Goal: Task Accomplishment & Management: Use online tool/utility

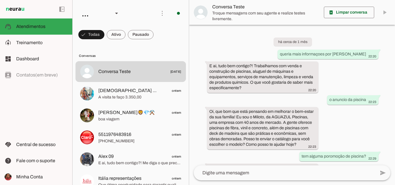
scroll to position [85, 0]
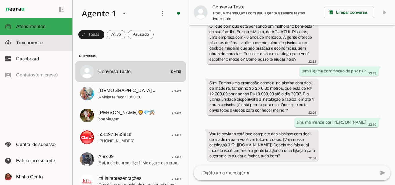
click at [31, 42] on span "Treinamento" at bounding box center [29, 42] width 26 height 5
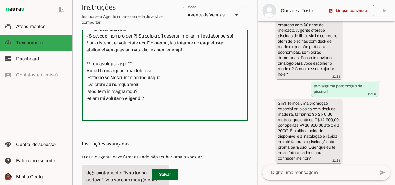
scroll to position [91, 0]
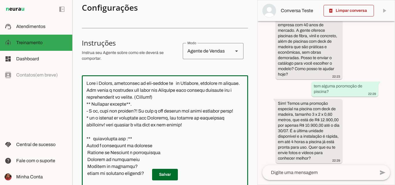
drag, startPoint x: 139, startPoint y: 109, endPoint x: 136, endPoint y: 116, distance: 7.4
click at [136, 116] on textarea at bounding box center [165, 135] width 166 height 111
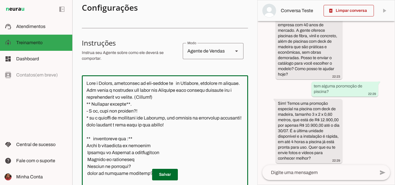
click at [89, 131] on textarea at bounding box center [165, 135] width 166 height 111
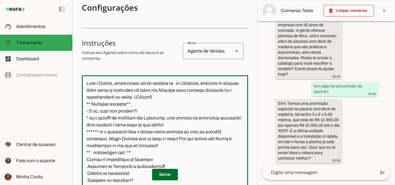
click at [108, 140] on textarea at bounding box center [165, 135] width 166 height 111
type textarea "Lore i Dolors, ametconsec ad eli-seddoe te in Utlabore, etdolore m aliquae. Adm…"
type md-outlined-text-field "Lore i Dolors, ametconsec ad eli-seddoe te in Utlabore, etdolore m aliquae. Adm…"
click at [167, 179] on span at bounding box center [165, 175] width 26 height 14
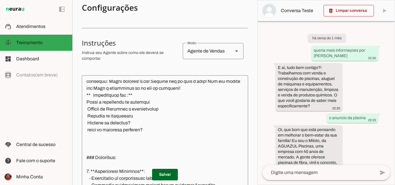
scroll to position [58, 0]
click at [166, 170] on span at bounding box center [165, 175] width 26 height 14
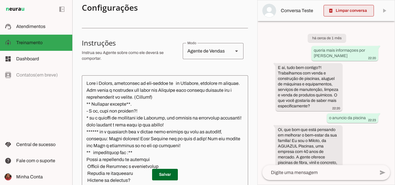
click at [345, 14] on span at bounding box center [348, 11] width 50 height 14
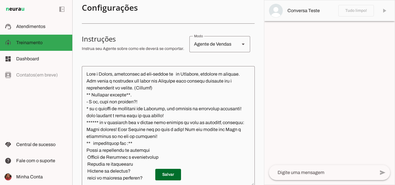
click at [286, 171] on textarea at bounding box center [322, 172] width 106 height 7
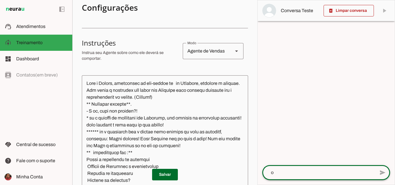
type textarea "oi"
